Goal: Check status: Check status

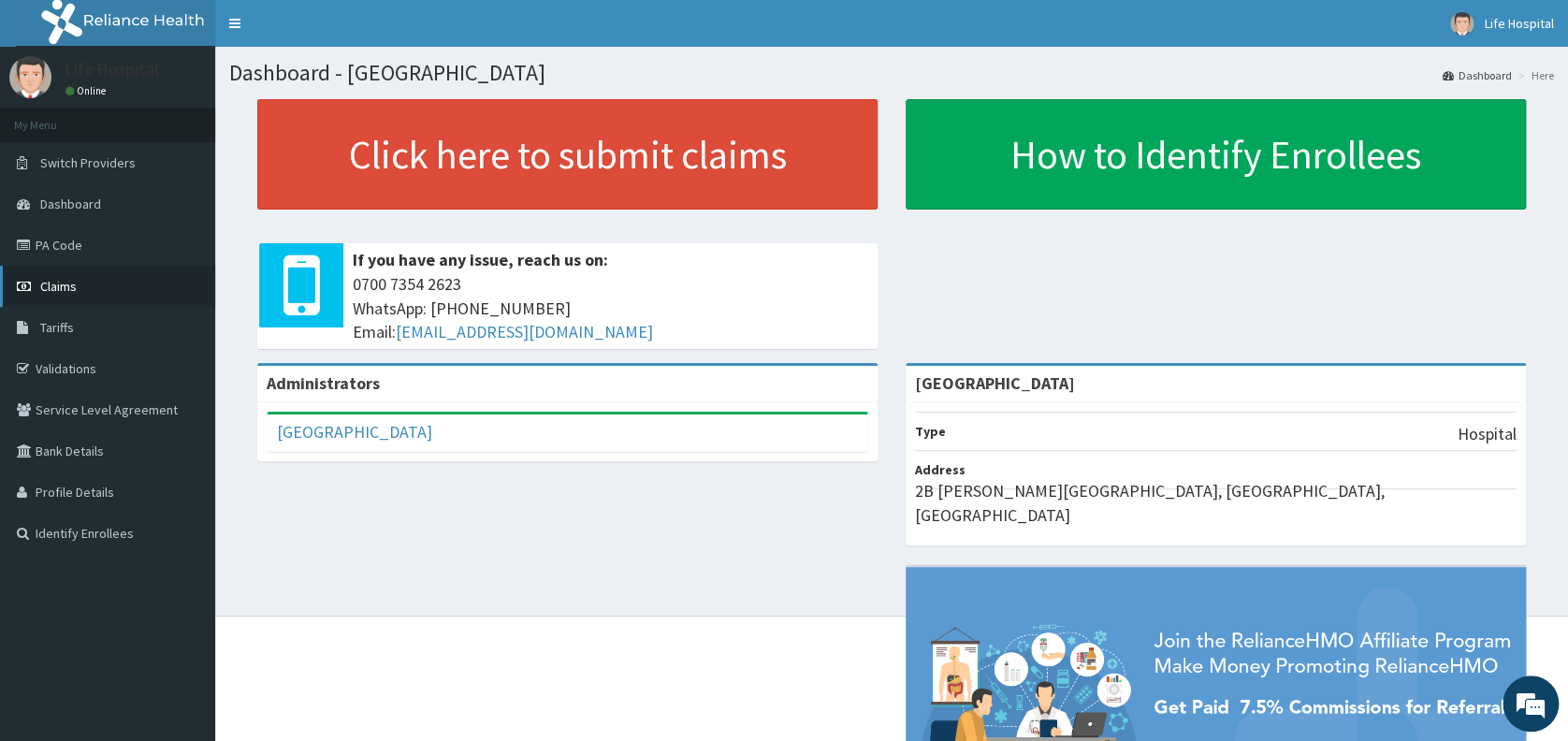
click at [90, 286] on link "Claims" at bounding box center [108, 286] width 215 height 41
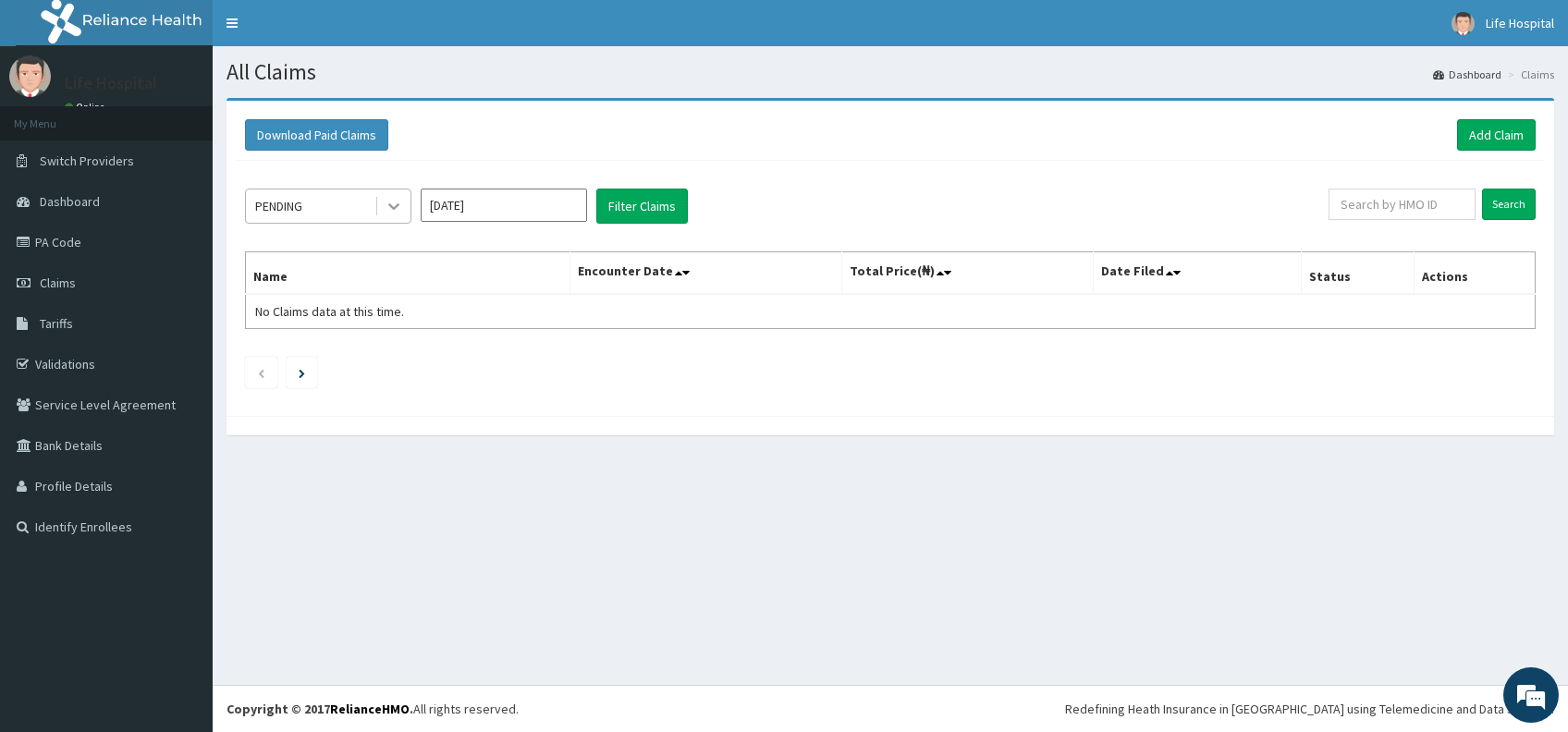
click at [392, 213] on icon at bounding box center [394, 206] width 19 height 19
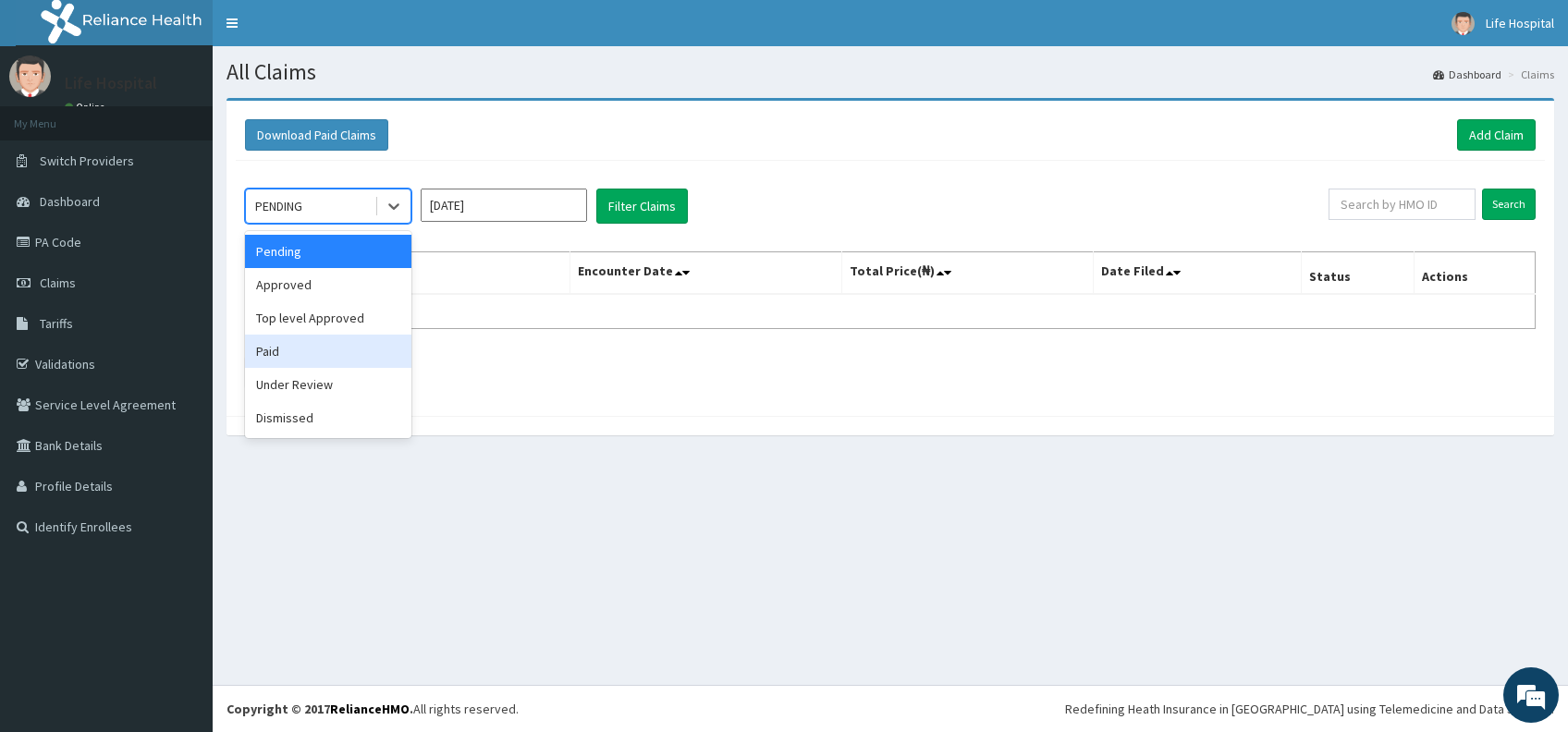
click at [308, 353] on div "Paid" at bounding box center [328, 351] width 167 height 33
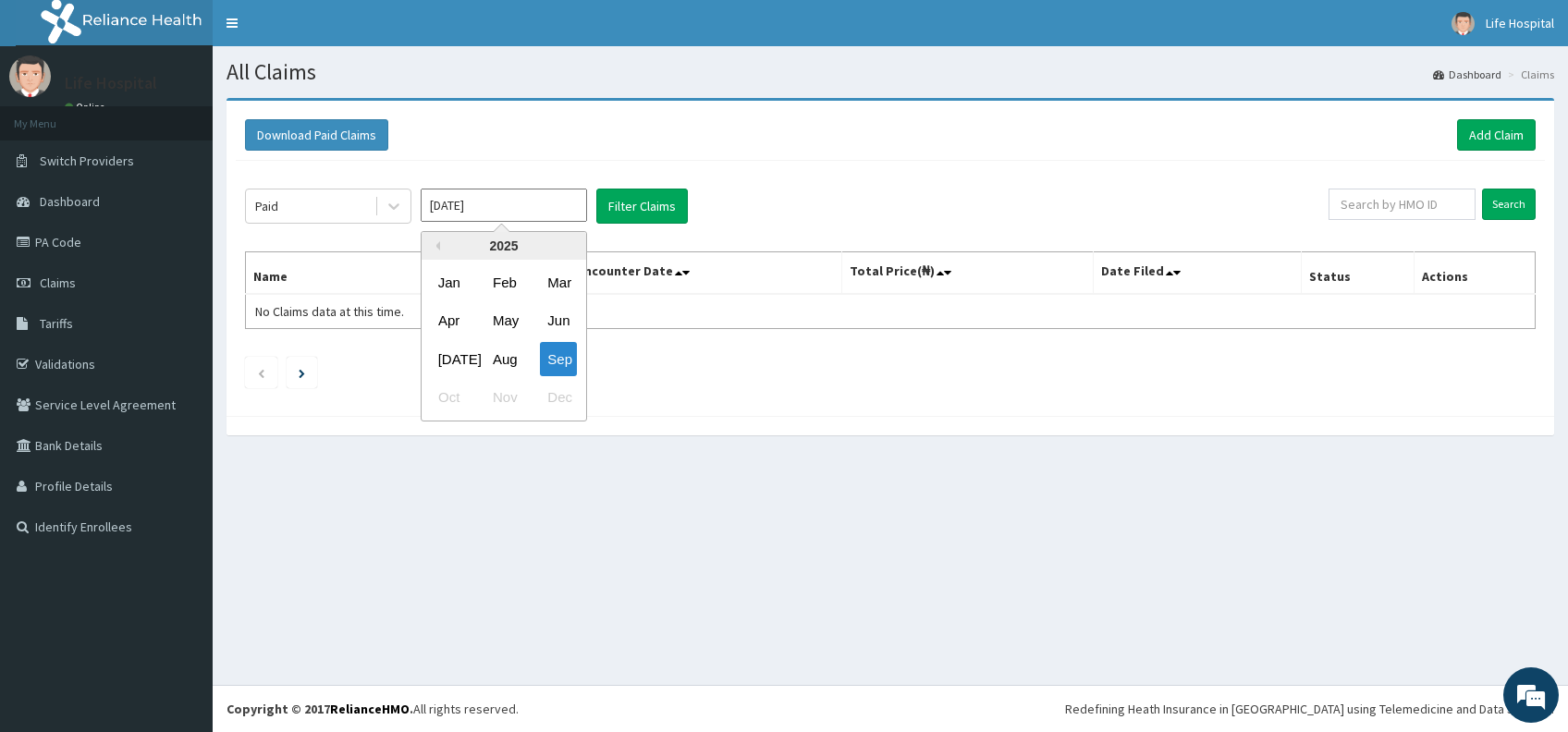
click at [481, 207] on input "[DATE]" at bounding box center [504, 204] width 167 height 33
click at [446, 349] on div "[DATE]" at bounding box center [449, 358] width 37 height 34
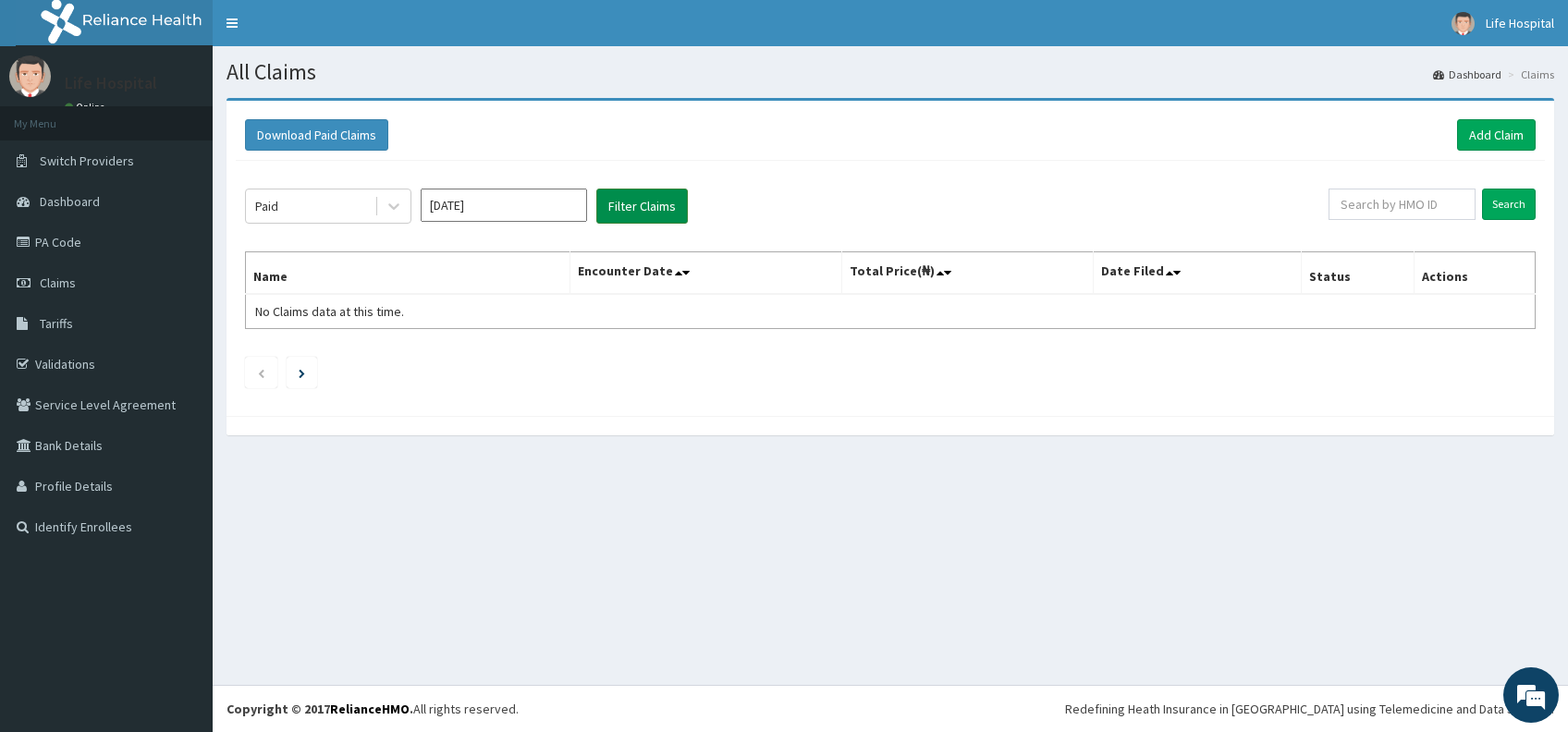
click at [662, 205] on button "Filter Claims" at bounding box center [641, 205] width 91 height 35
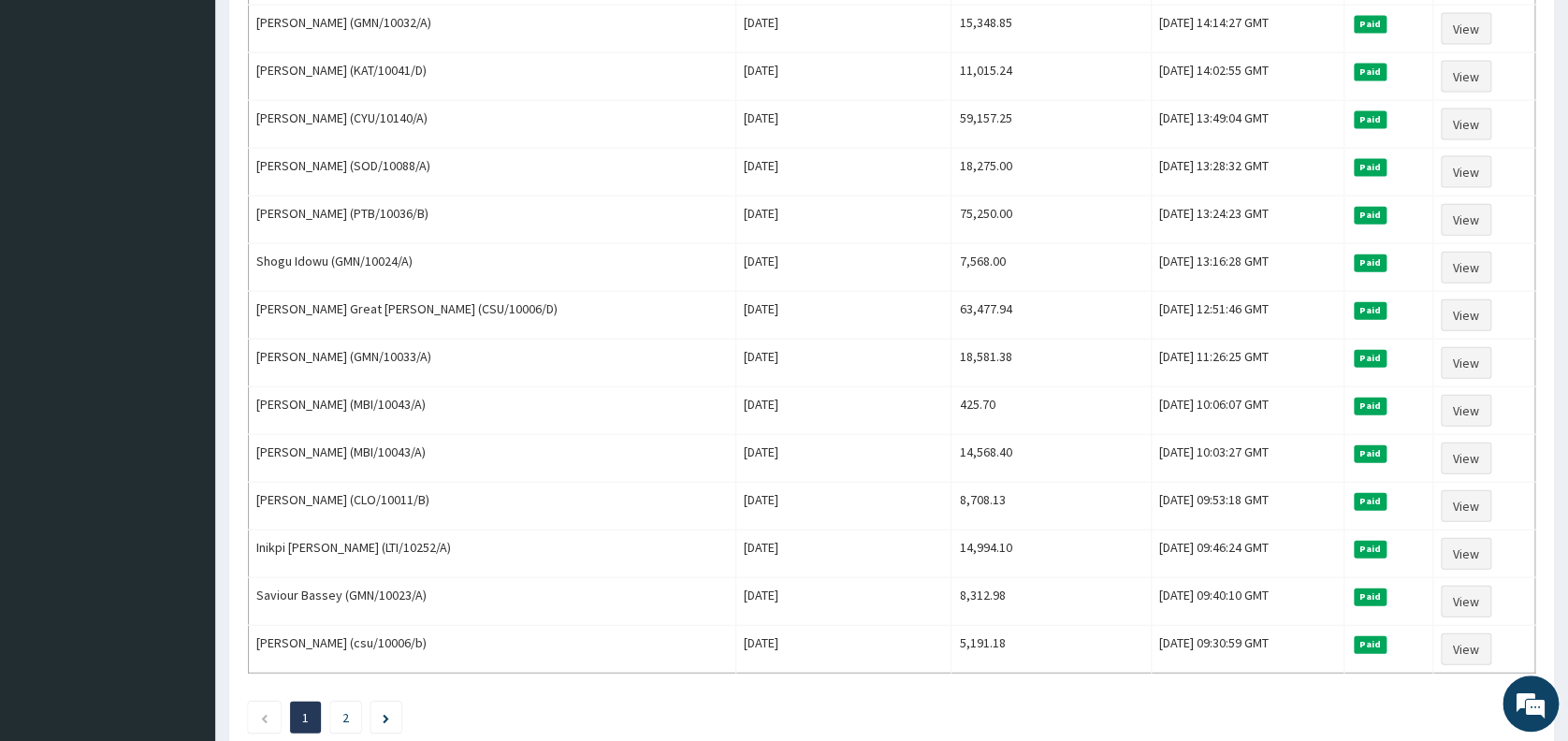
scroll to position [2114, 0]
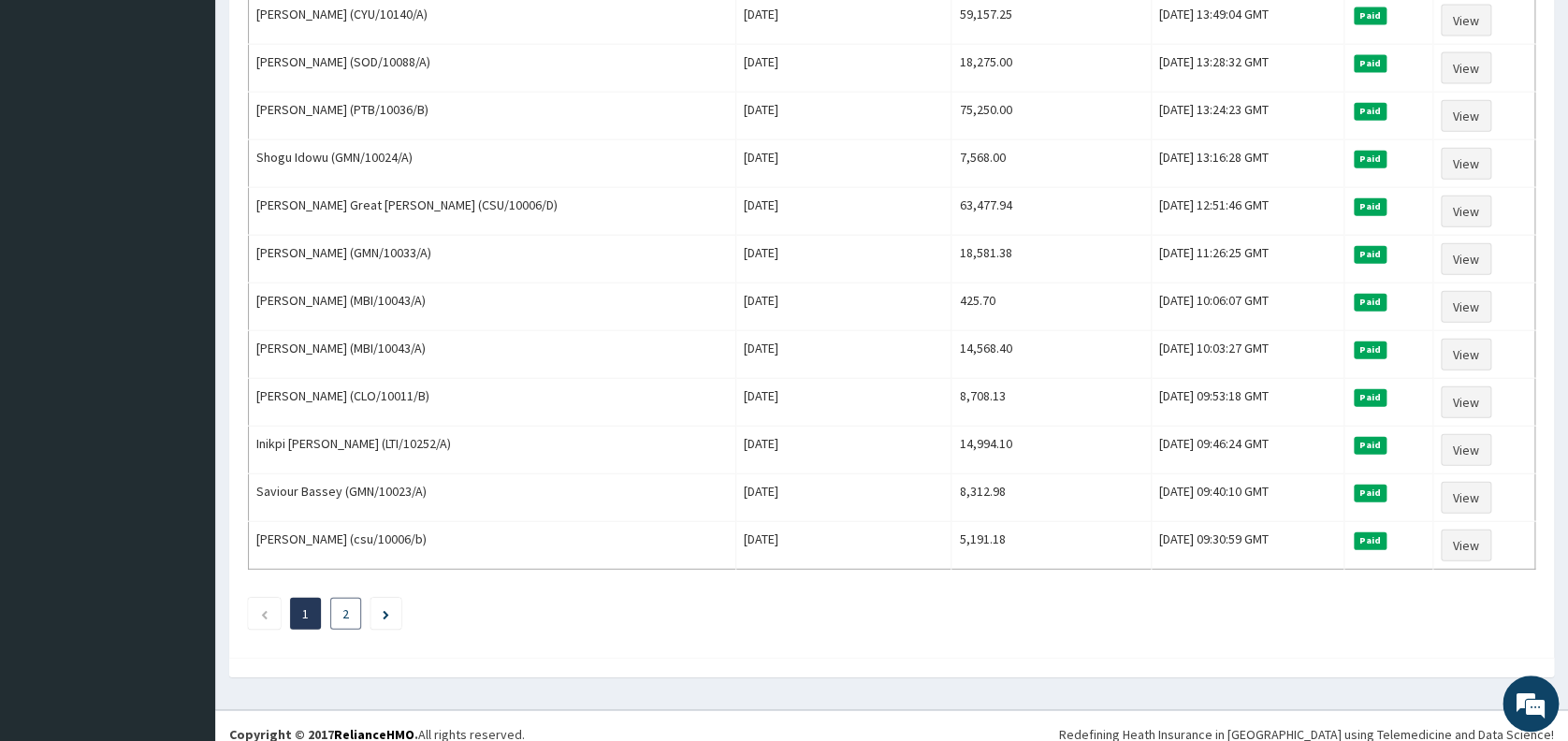
click at [344, 605] on link "2" at bounding box center [345, 613] width 7 height 17
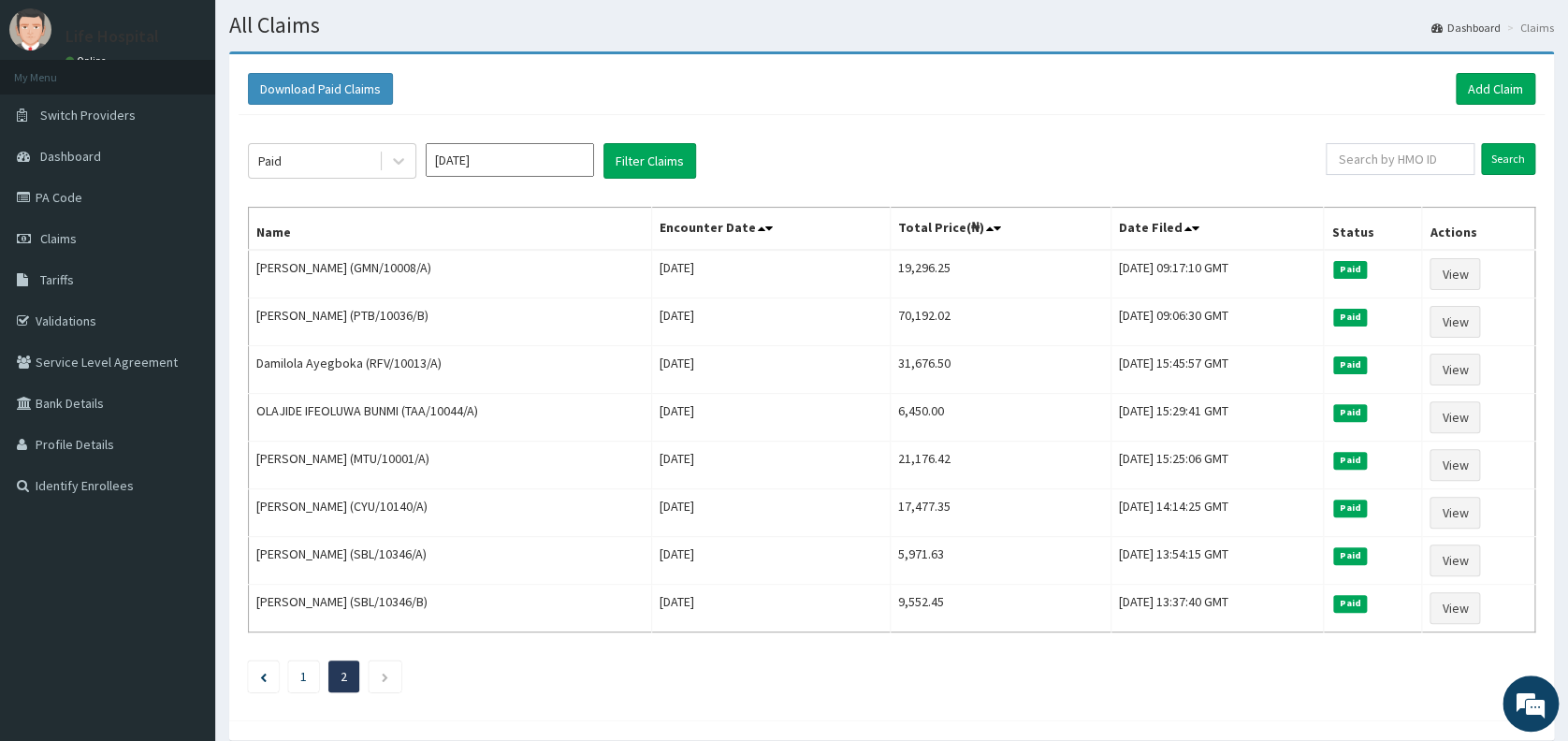
scroll to position [64, 0]
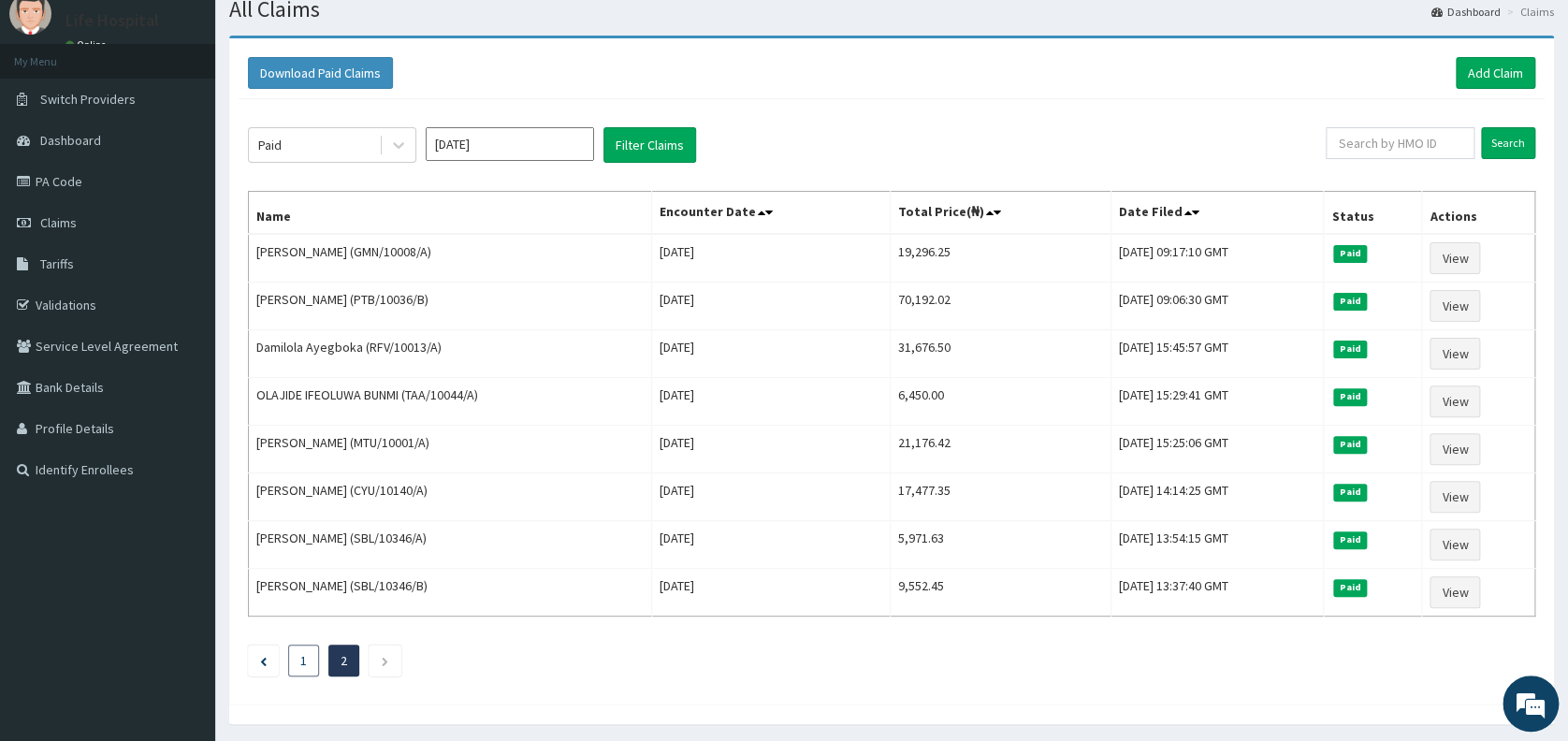
click at [304, 657] on link "1" at bounding box center [303, 661] width 7 height 17
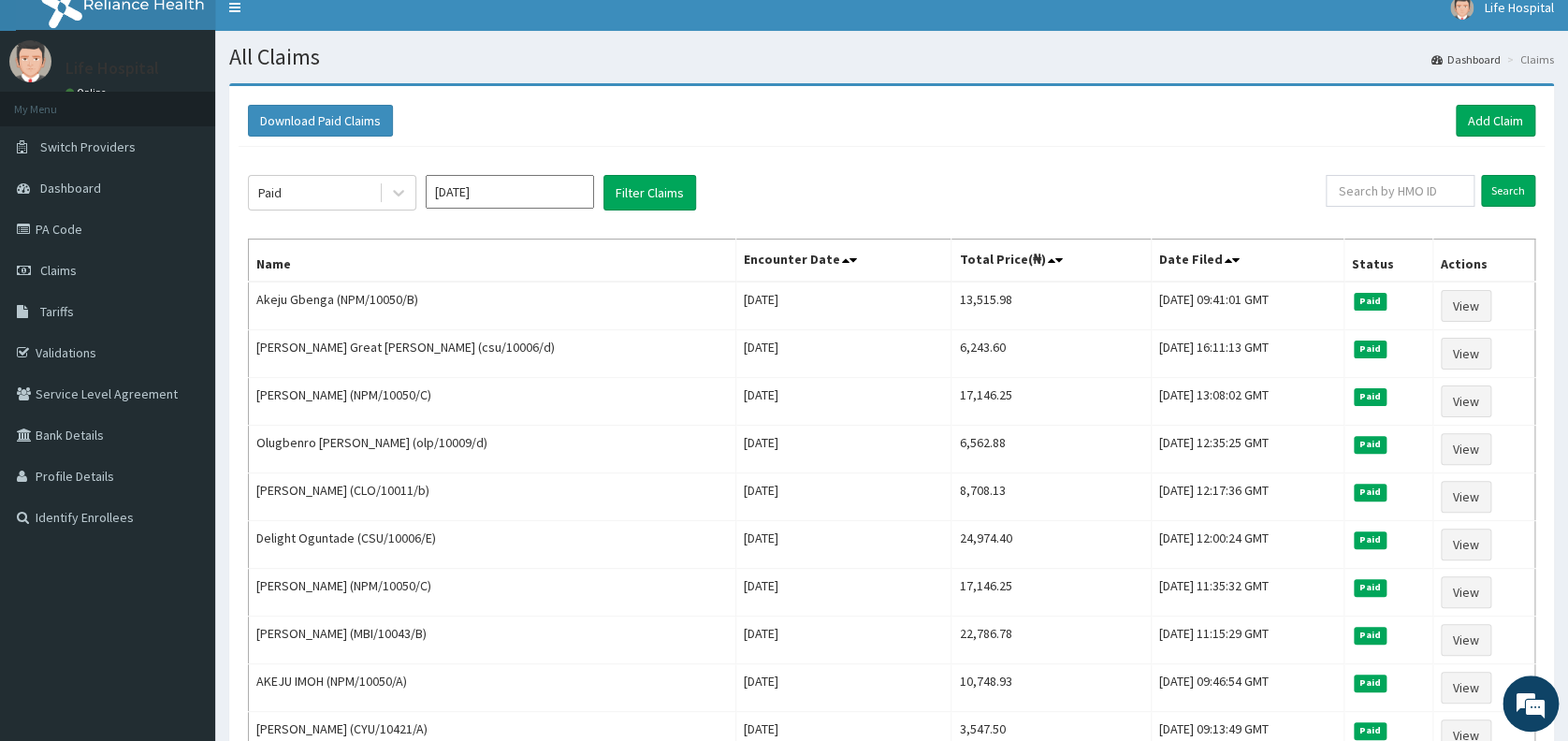
scroll to position [0, 0]
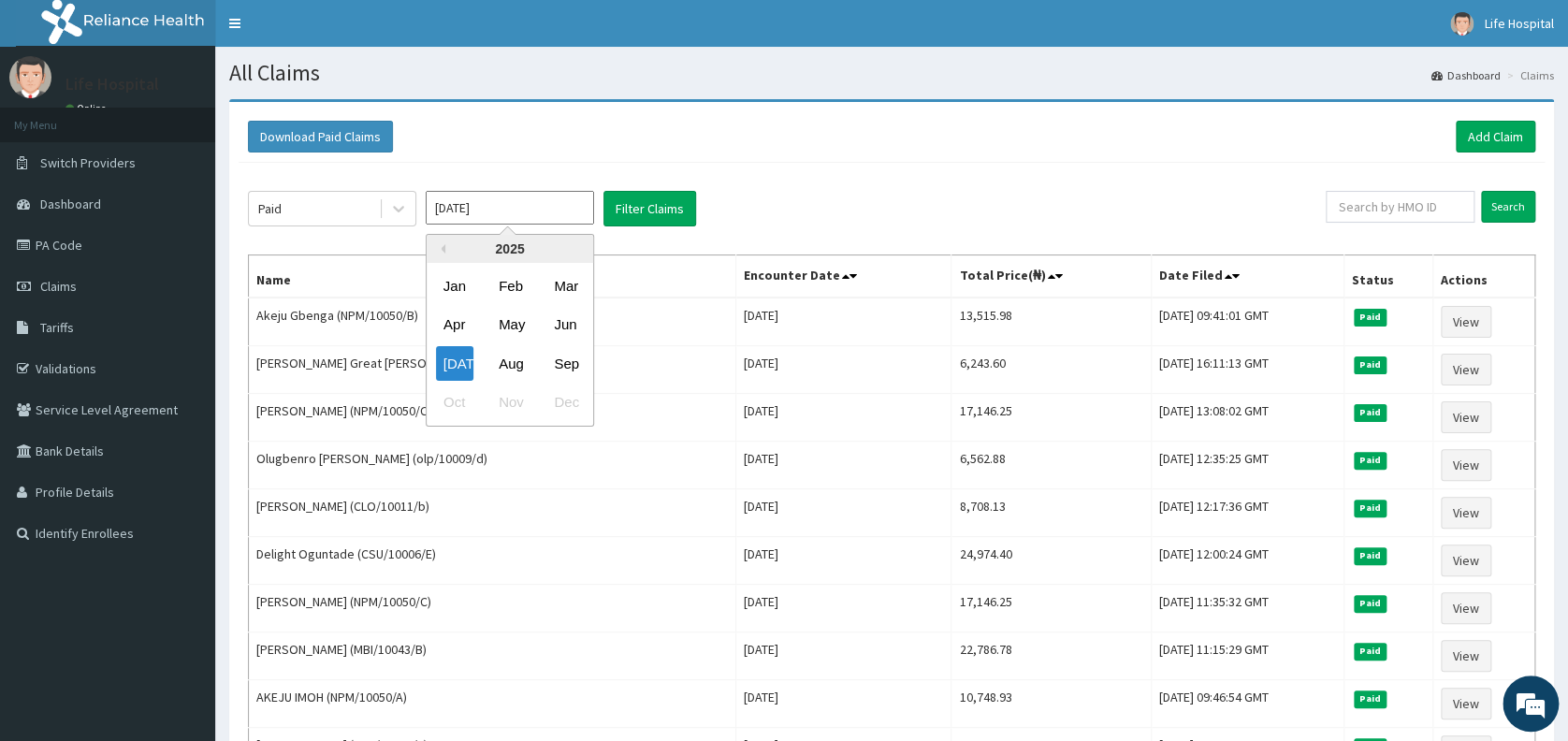
click at [489, 205] on input "[DATE]" at bounding box center [510, 207] width 169 height 33
click at [524, 360] on div "Aug" at bounding box center [510, 363] width 37 height 34
type input "[DATE]"
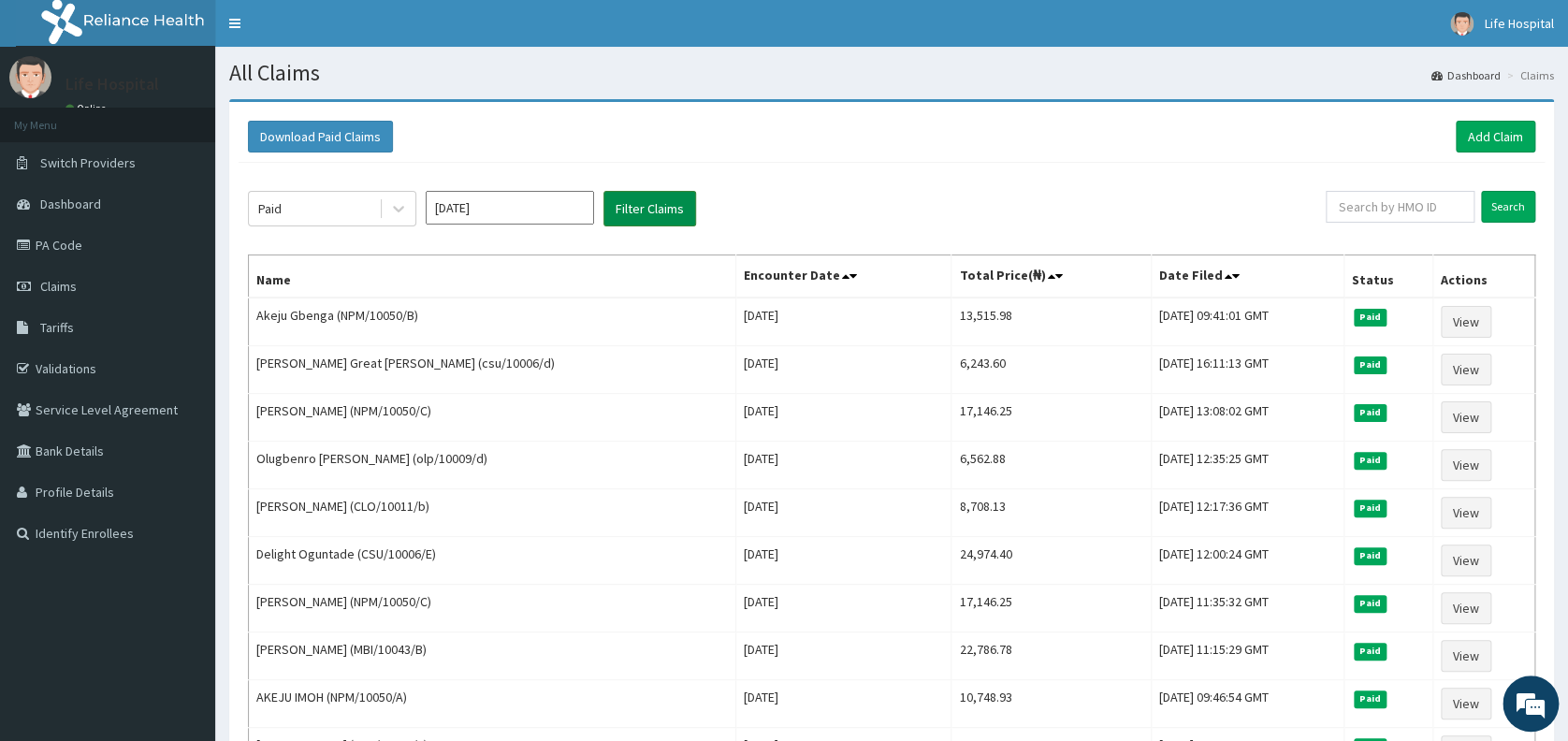
click at [647, 206] on button "Filter Claims" at bounding box center [649, 208] width 92 height 35
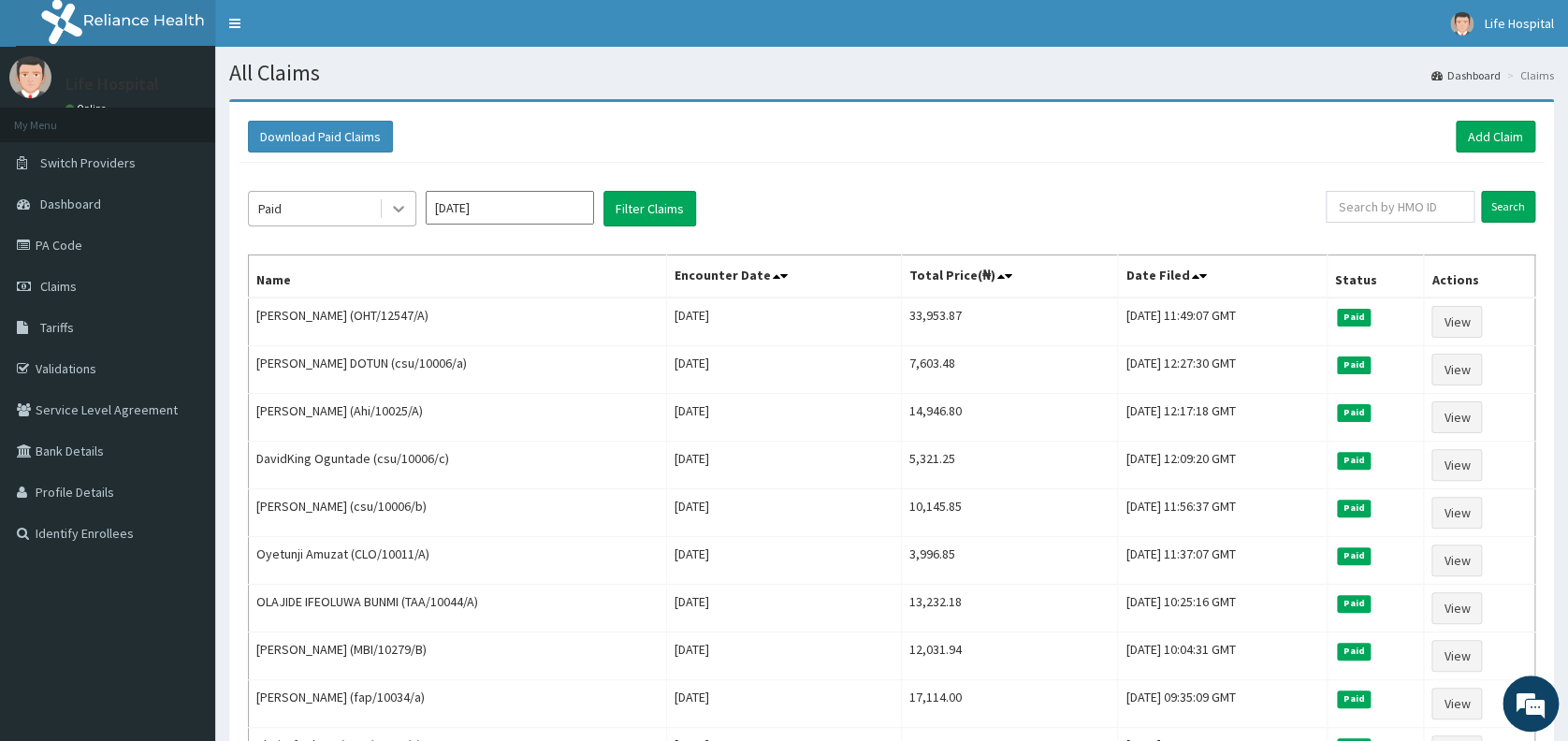
click at [400, 207] on icon at bounding box center [399, 209] width 19 height 19
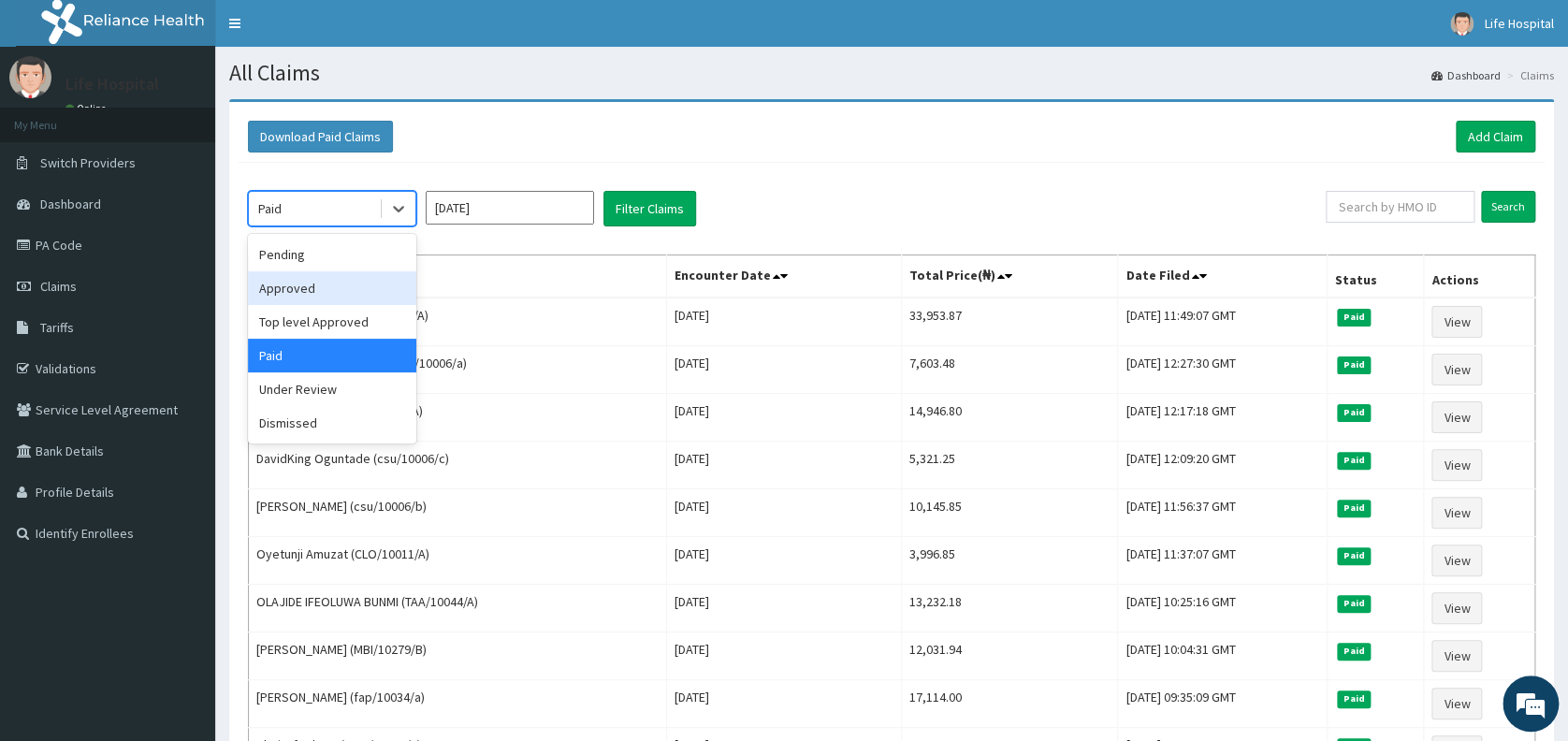
click at [359, 288] on div "Approved" at bounding box center [332, 288] width 169 height 33
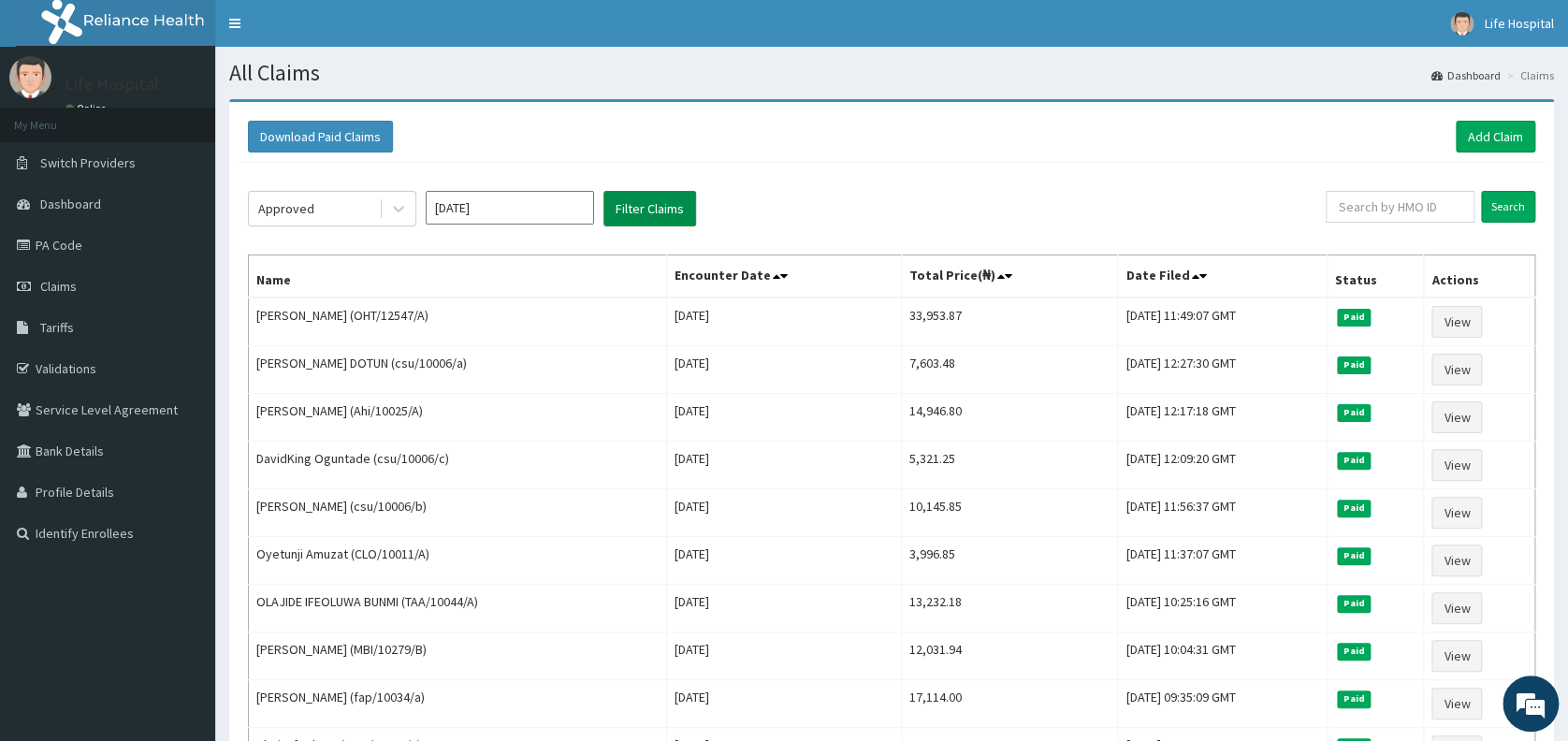
click at [638, 210] on button "Filter Claims" at bounding box center [649, 208] width 92 height 35
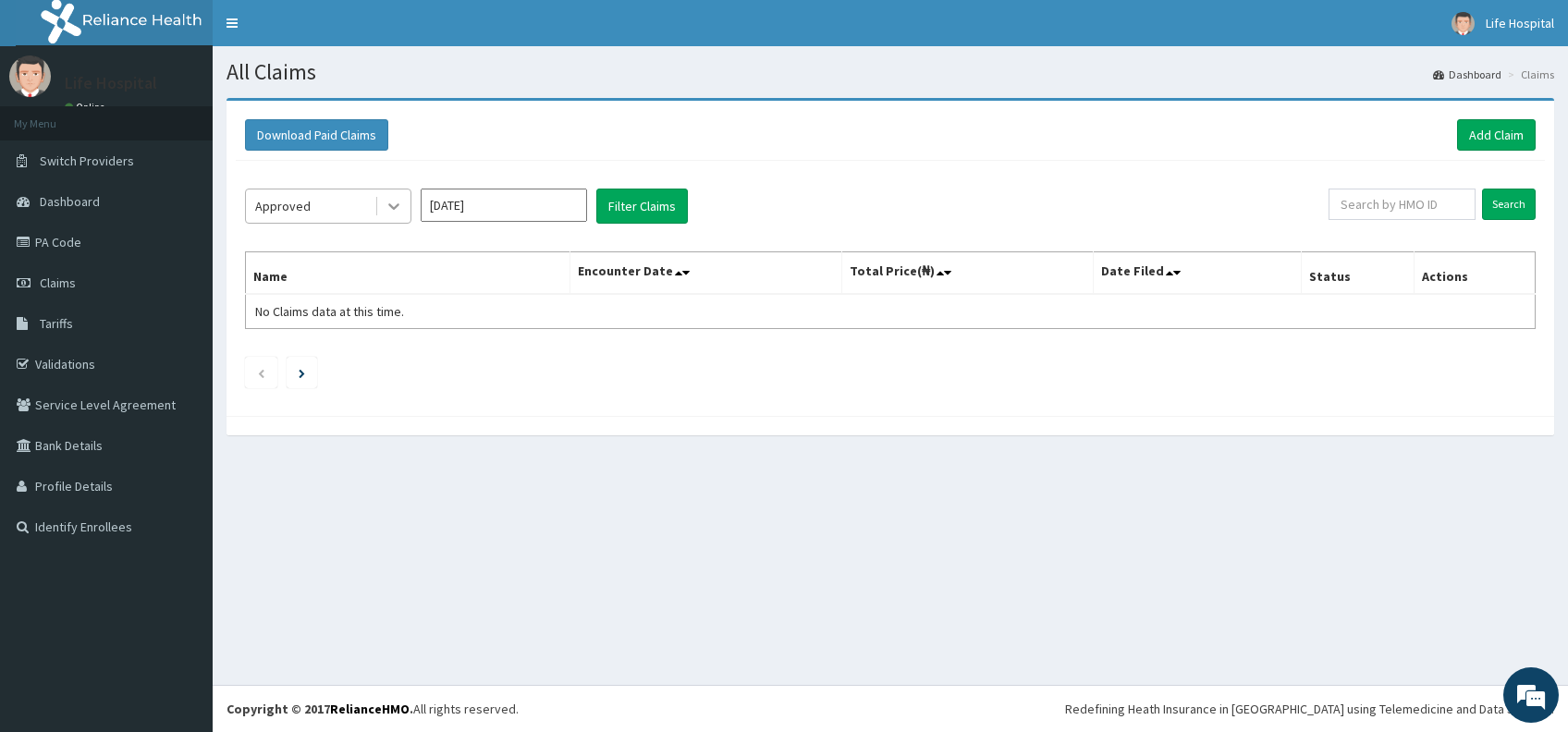
click at [392, 206] on icon at bounding box center [394, 206] width 19 height 19
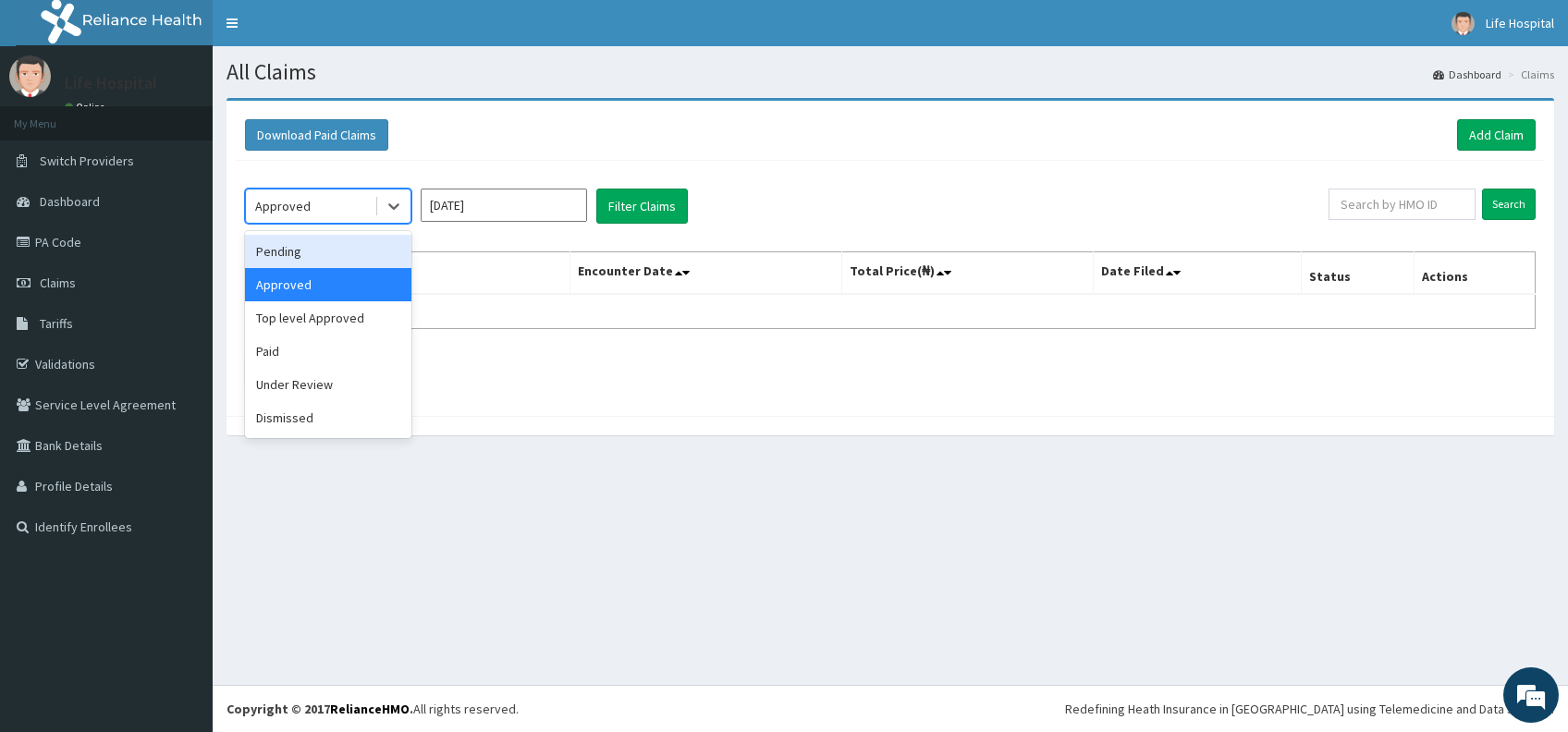
click at [366, 253] on div "Pending" at bounding box center [328, 250] width 167 height 33
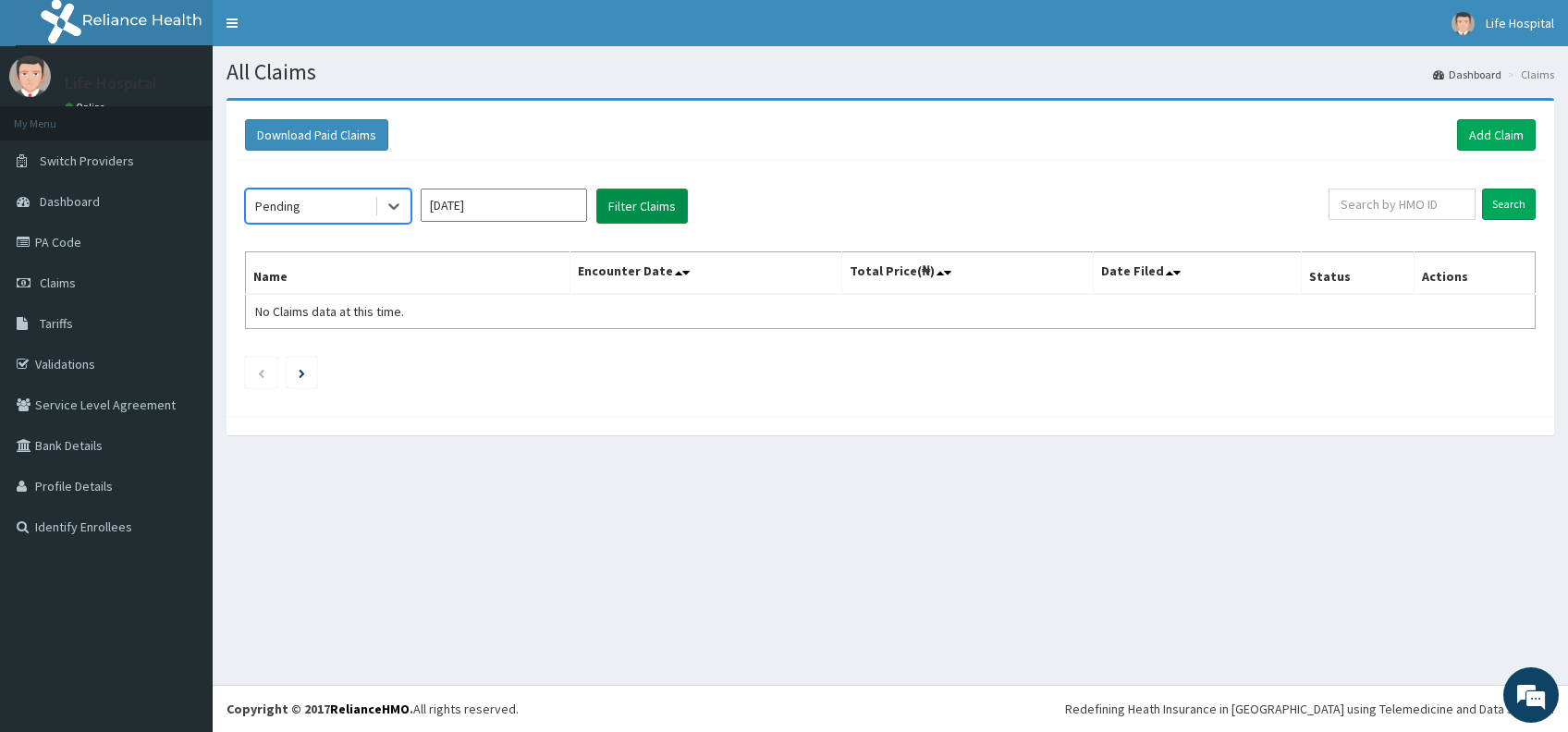
click at [626, 210] on button "Filter Claims" at bounding box center [641, 205] width 91 height 35
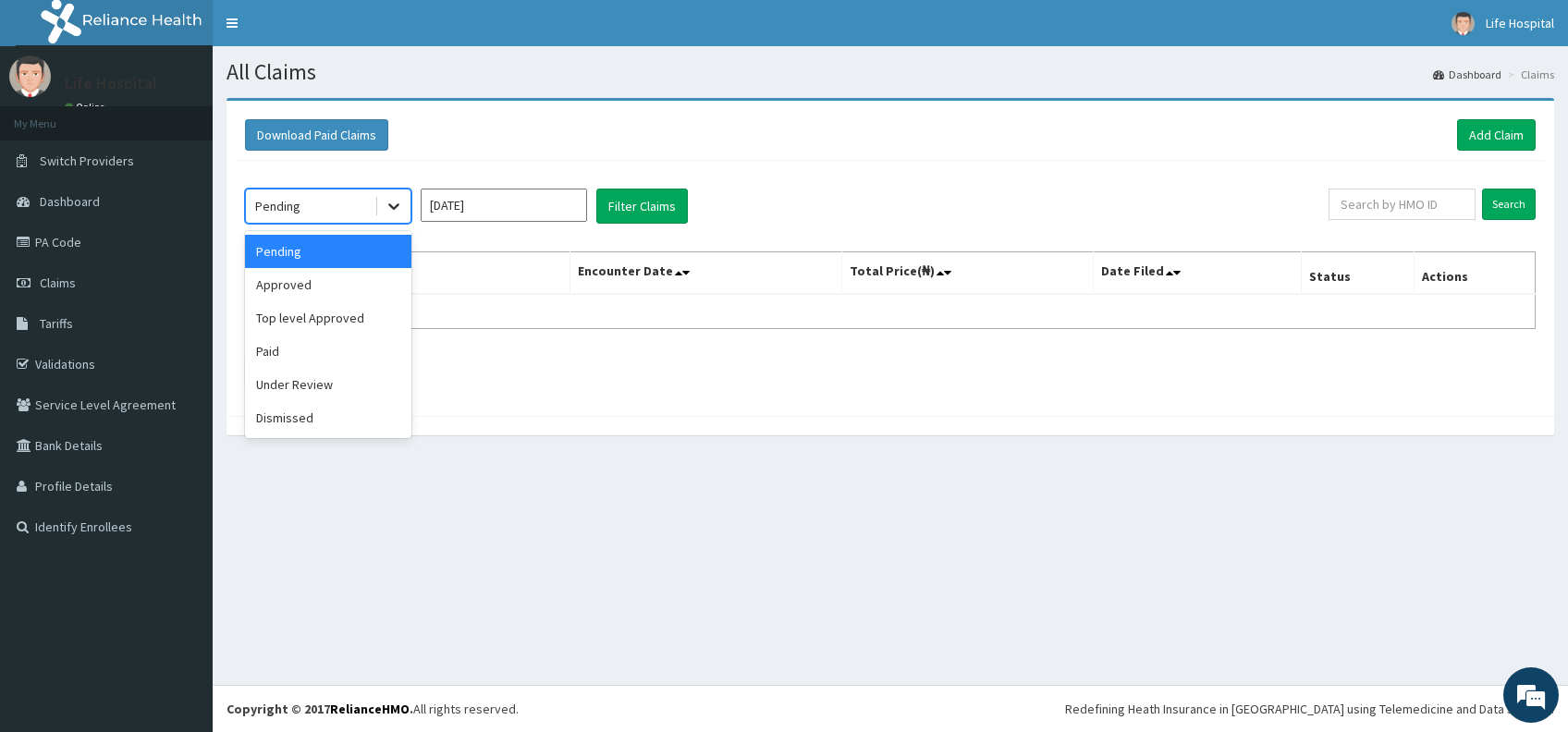
click at [392, 204] on icon at bounding box center [394, 206] width 19 height 19
click at [366, 327] on div "Top level Approved" at bounding box center [328, 317] width 167 height 33
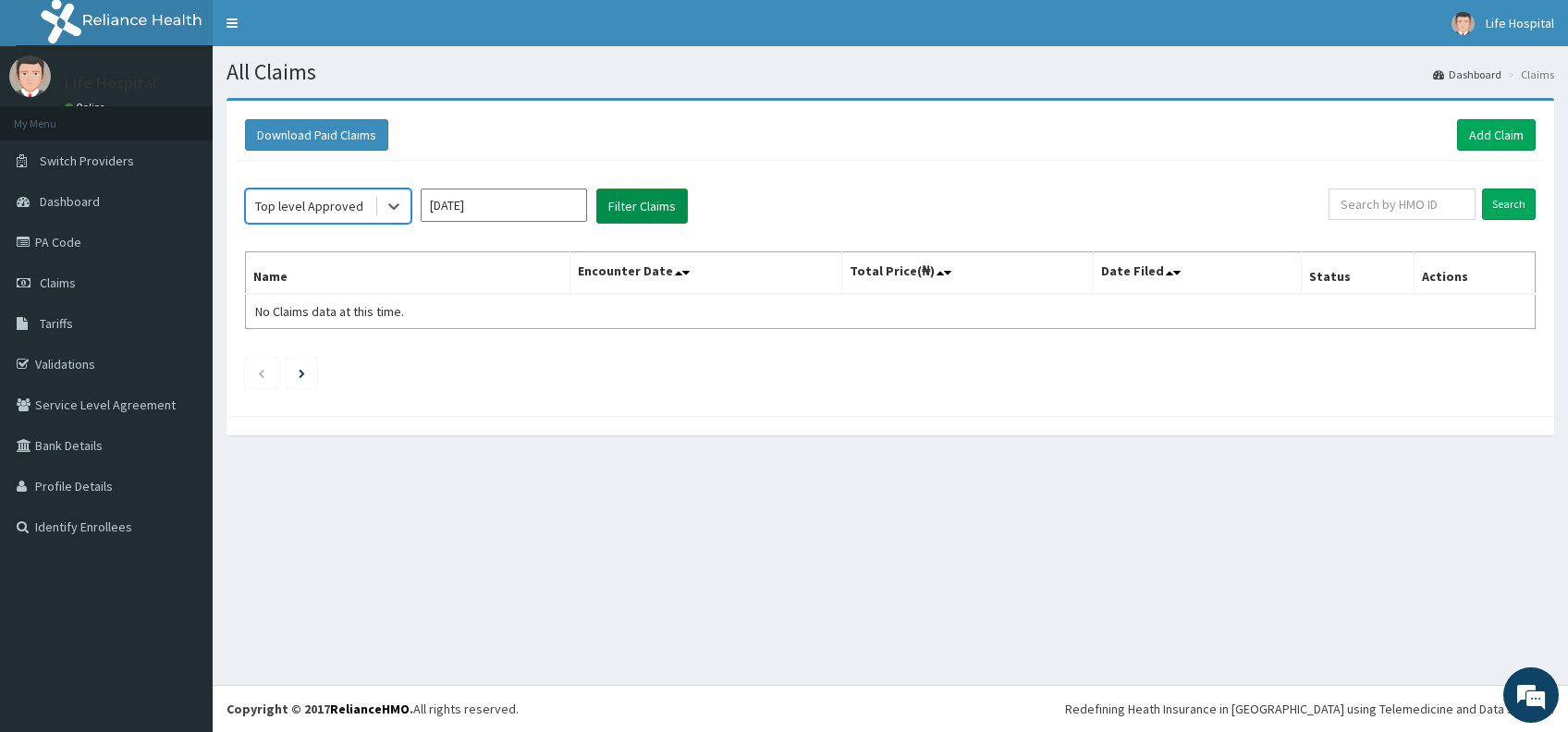
click at [621, 199] on button "Filter Claims" at bounding box center [641, 205] width 91 height 35
click at [402, 207] on icon at bounding box center [394, 206] width 19 height 19
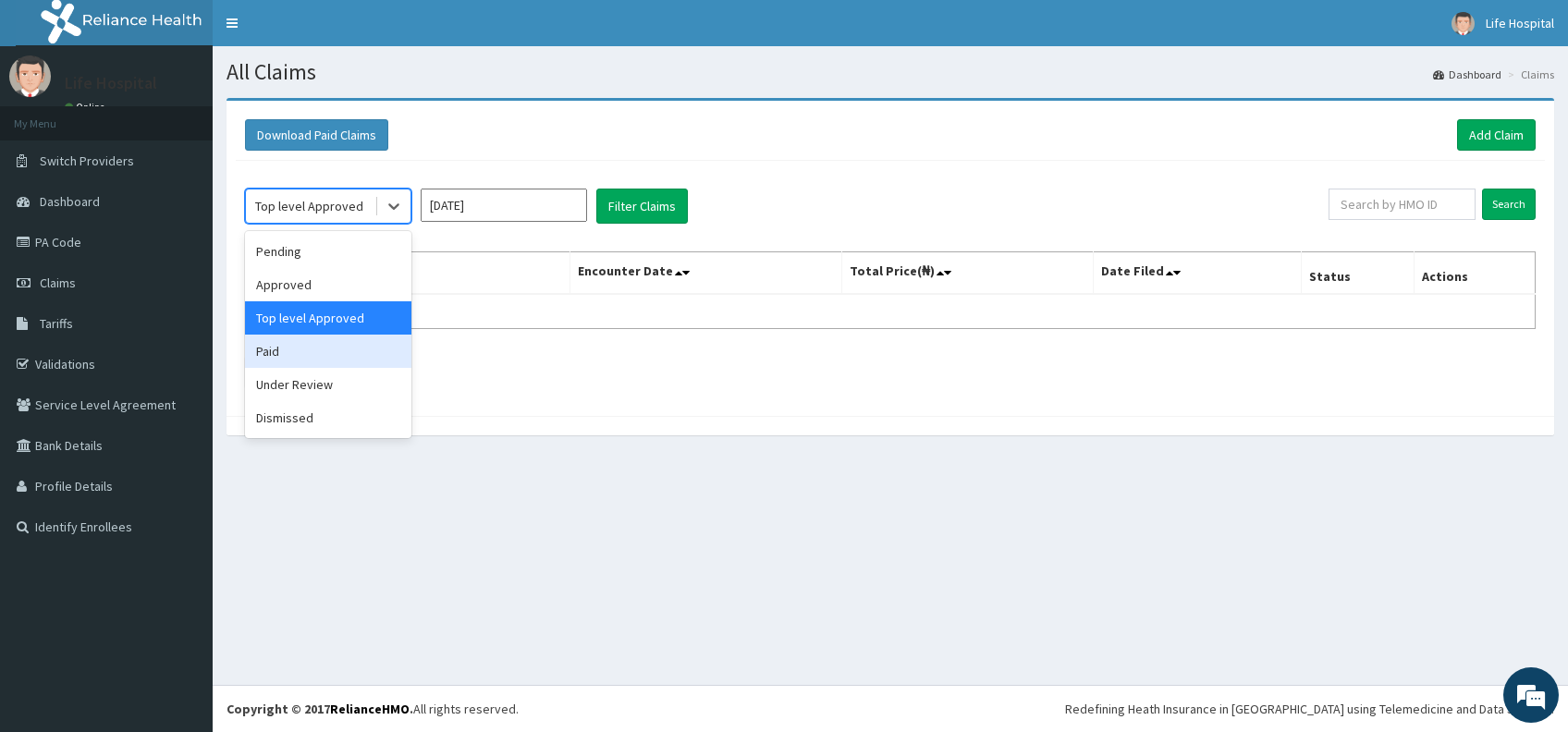
click at [344, 342] on div "Paid" at bounding box center [328, 351] width 167 height 33
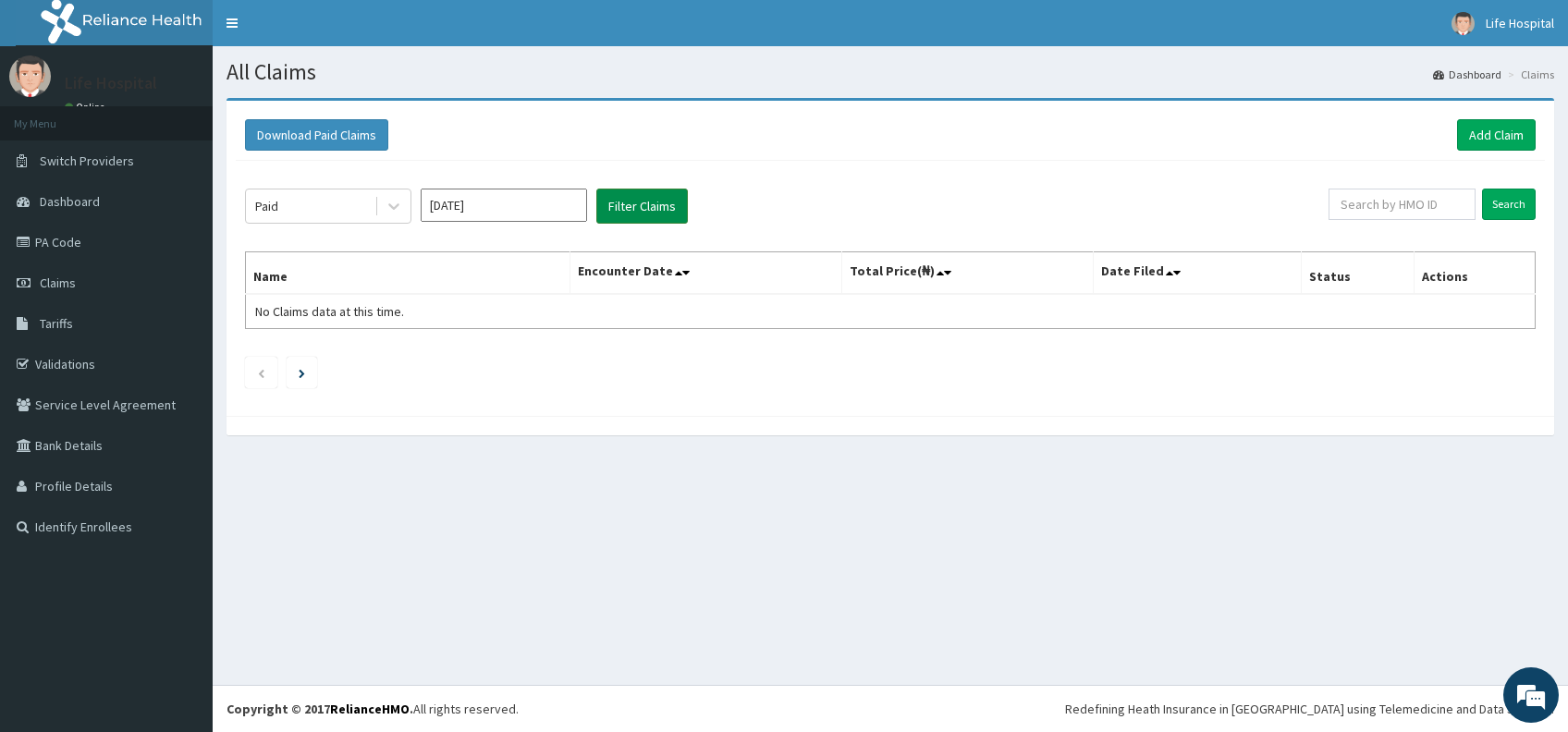
click at [644, 196] on button "Filter Claims" at bounding box center [641, 205] width 91 height 35
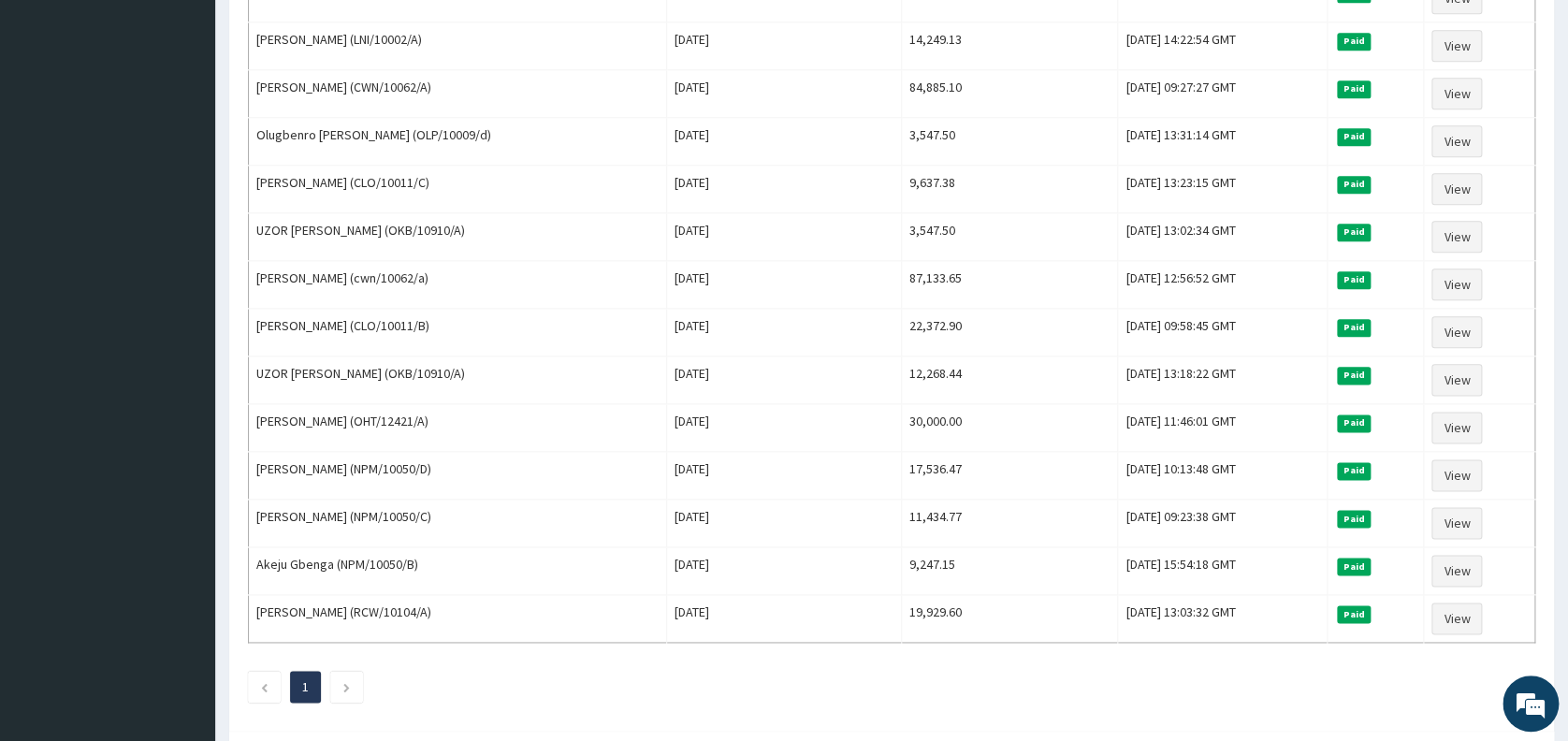
scroll to position [994, 0]
